Goal: Entertainment & Leisure: Consume media (video, audio)

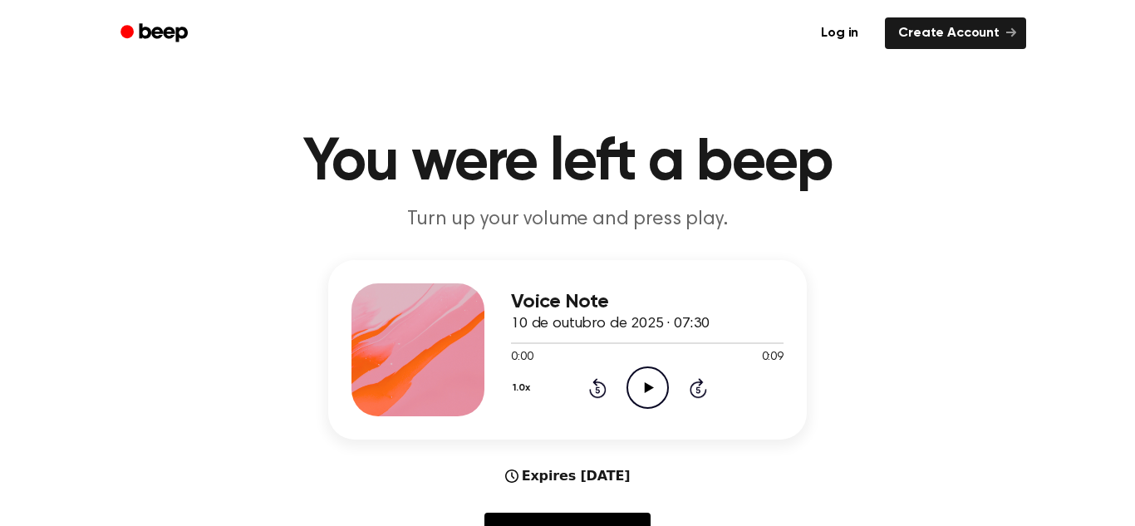
click at [645, 387] on icon at bounding box center [648, 387] width 9 height 11
click at [633, 392] on icon "Play Audio" at bounding box center [647, 387] width 42 height 42
click at [633, 392] on icon "Pause Audio" at bounding box center [647, 387] width 42 height 42
click at [655, 395] on icon "Play Audio" at bounding box center [647, 387] width 42 height 42
click at [718, 345] on div at bounding box center [647, 342] width 272 height 13
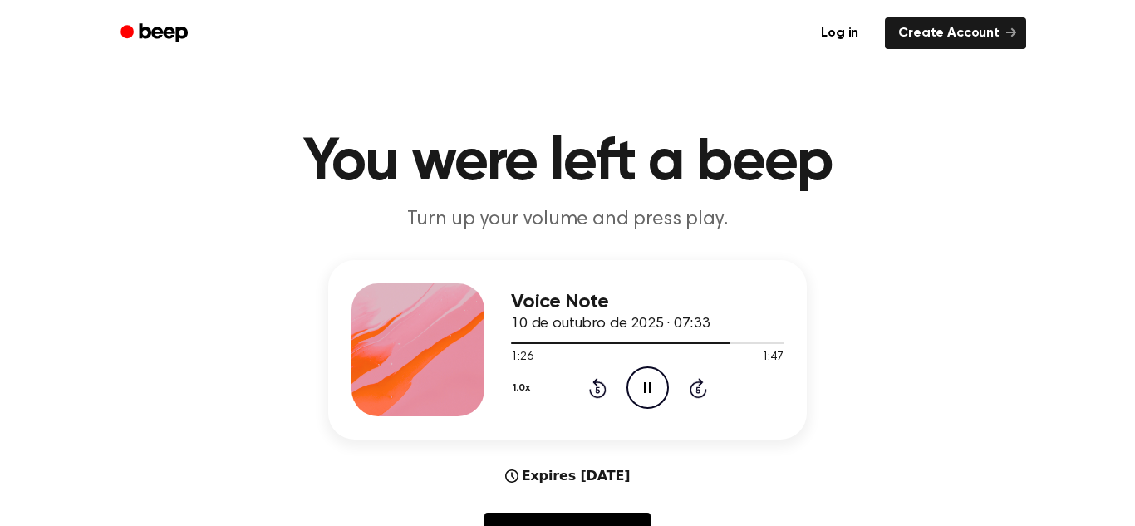
click at [654, 379] on icon "Pause Audio" at bounding box center [647, 387] width 42 height 42
